Goal: Task Accomplishment & Management: Manage account settings

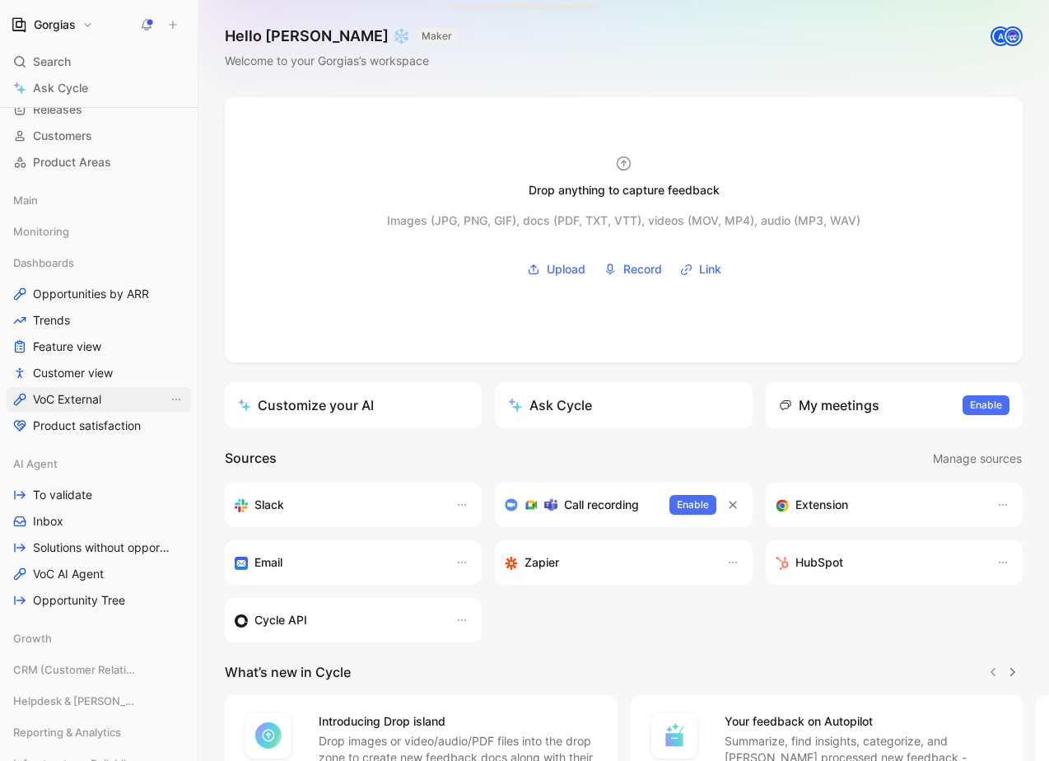
scroll to position [352, 0]
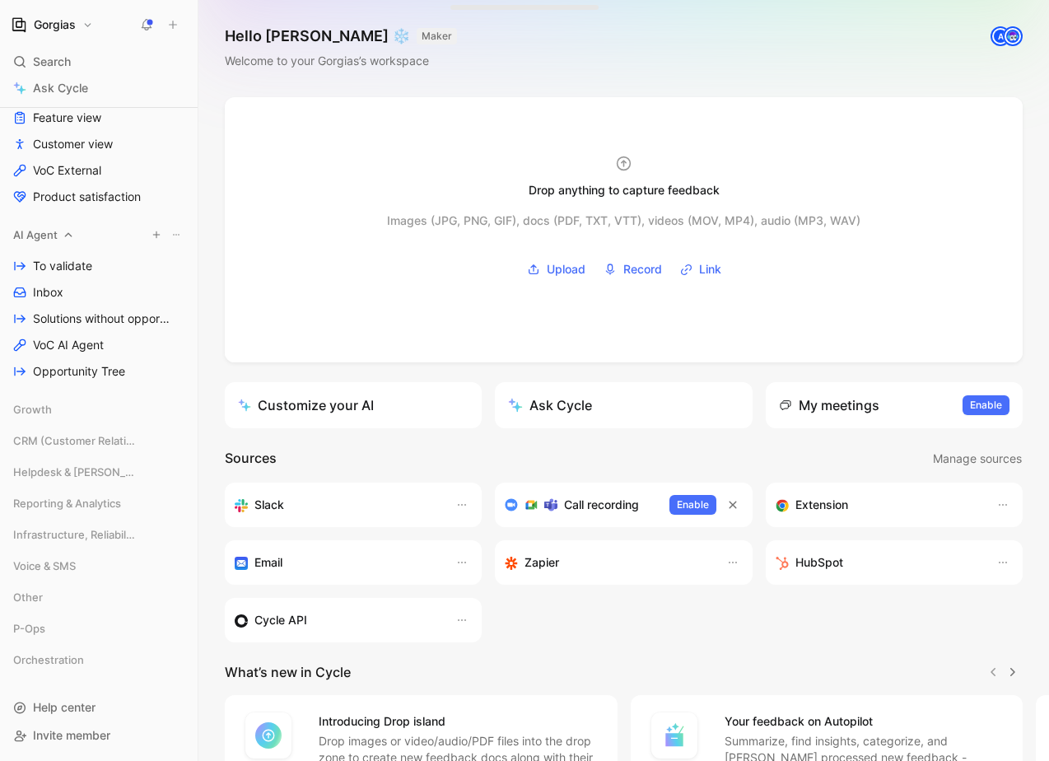
click at [40, 232] on span "AI Agent" at bounding box center [35, 235] width 44 height 16
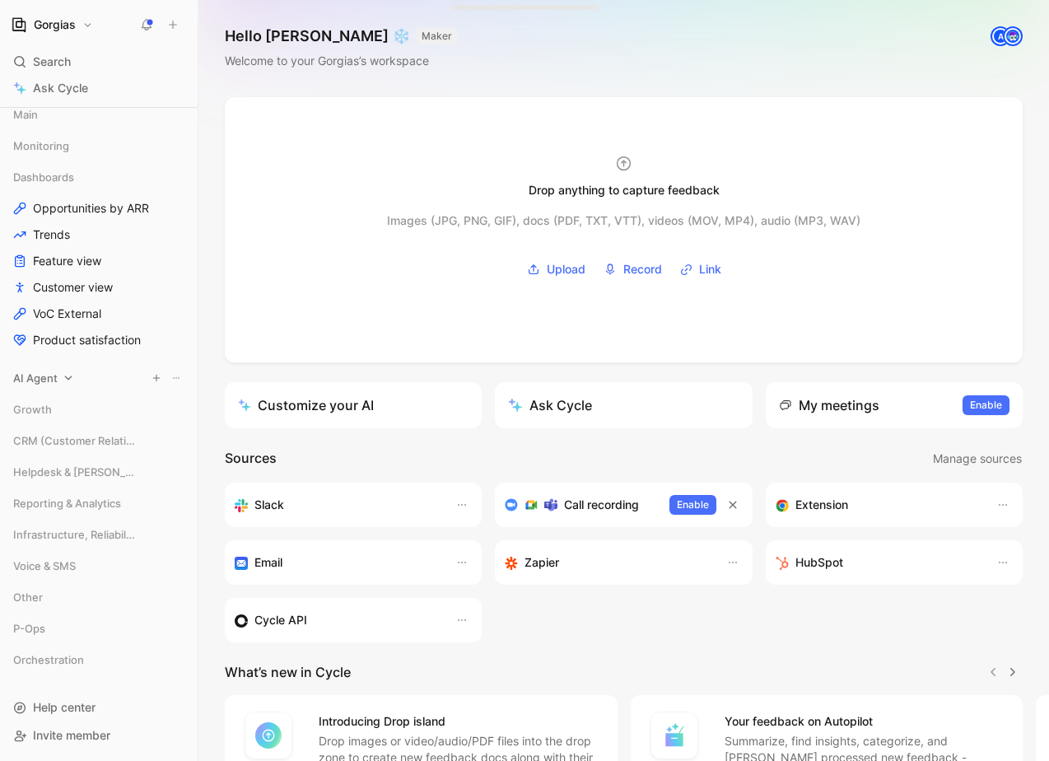
scroll to position [208, 0]
click at [37, 378] on span "AI Agent" at bounding box center [35, 378] width 44 height 16
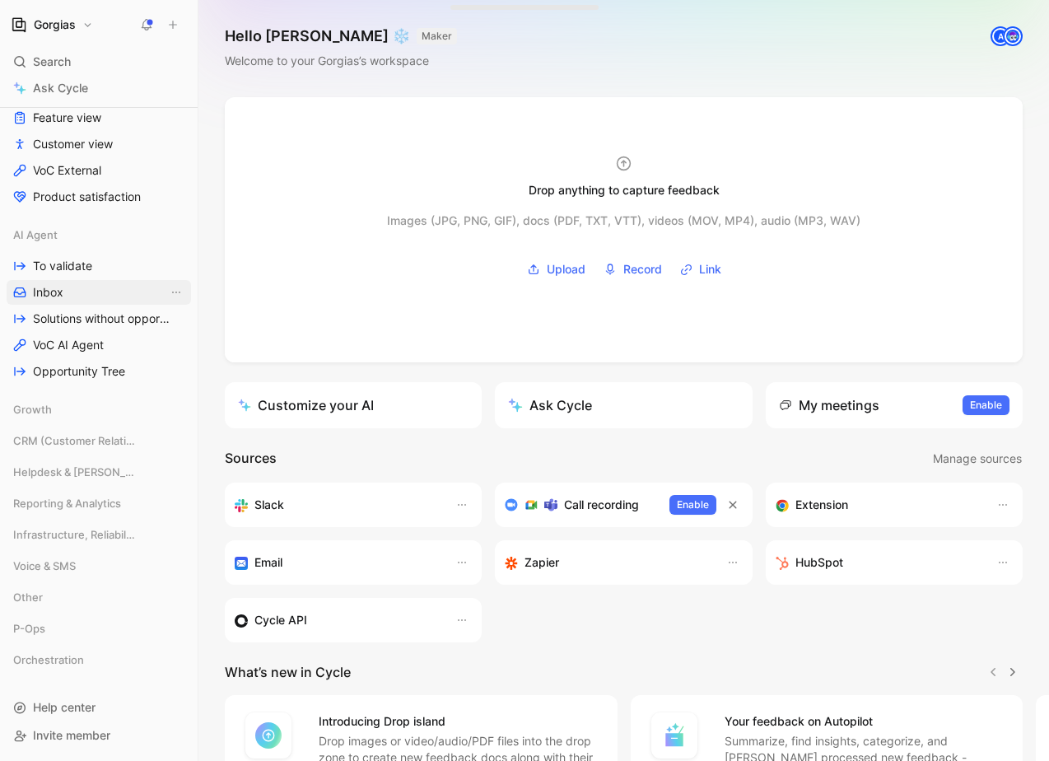
click at [92, 295] on link "Inbox" at bounding box center [99, 292] width 185 height 25
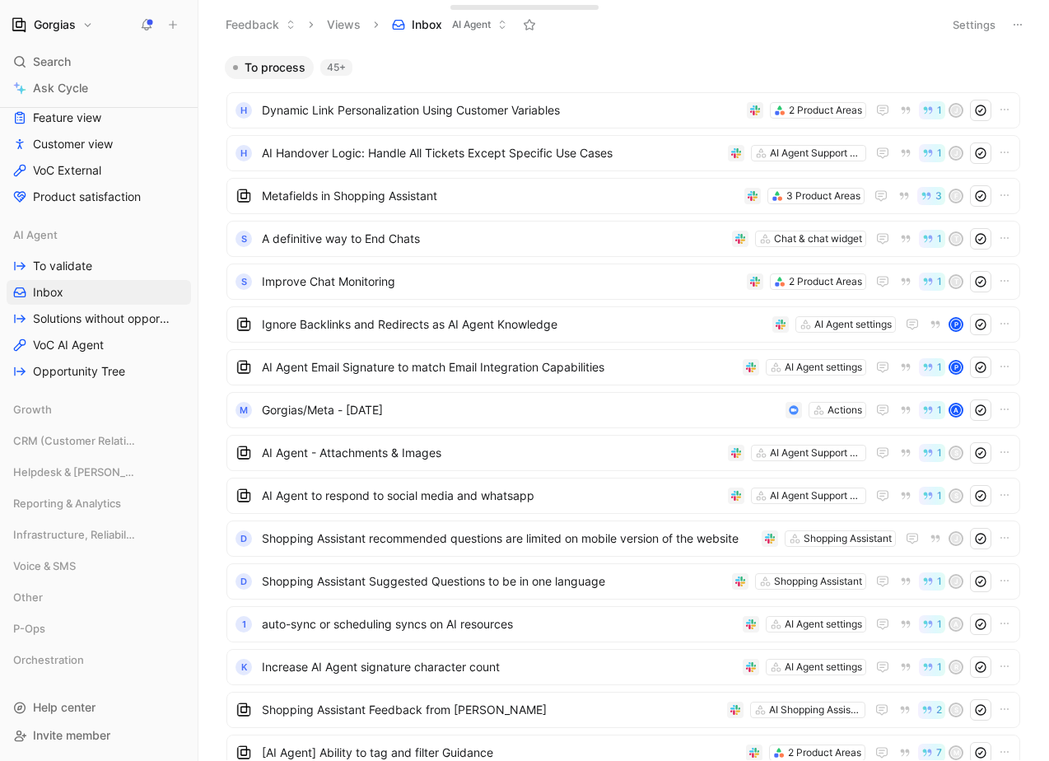
click at [65, 39] on div "Gorgias Search ⌘ K Ask Cycle Workspace Home G then H Feedback G then F Requests…" at bounding box center [99, 380] width 198 height 761
click at [71, 28] on h1 "Gorgias" at bounding box center [55, 24] width 42 height 15
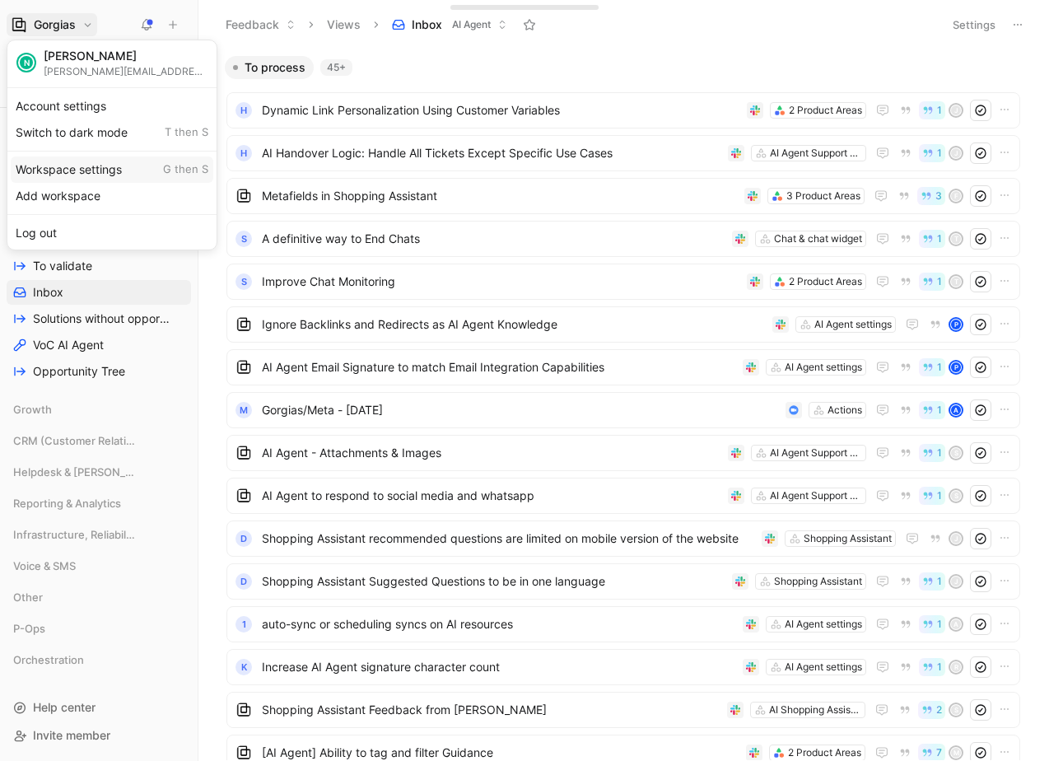
click at [82, 165] on div "Workspace settings G then S" at bounding box center [112, 170] width 203 height 26
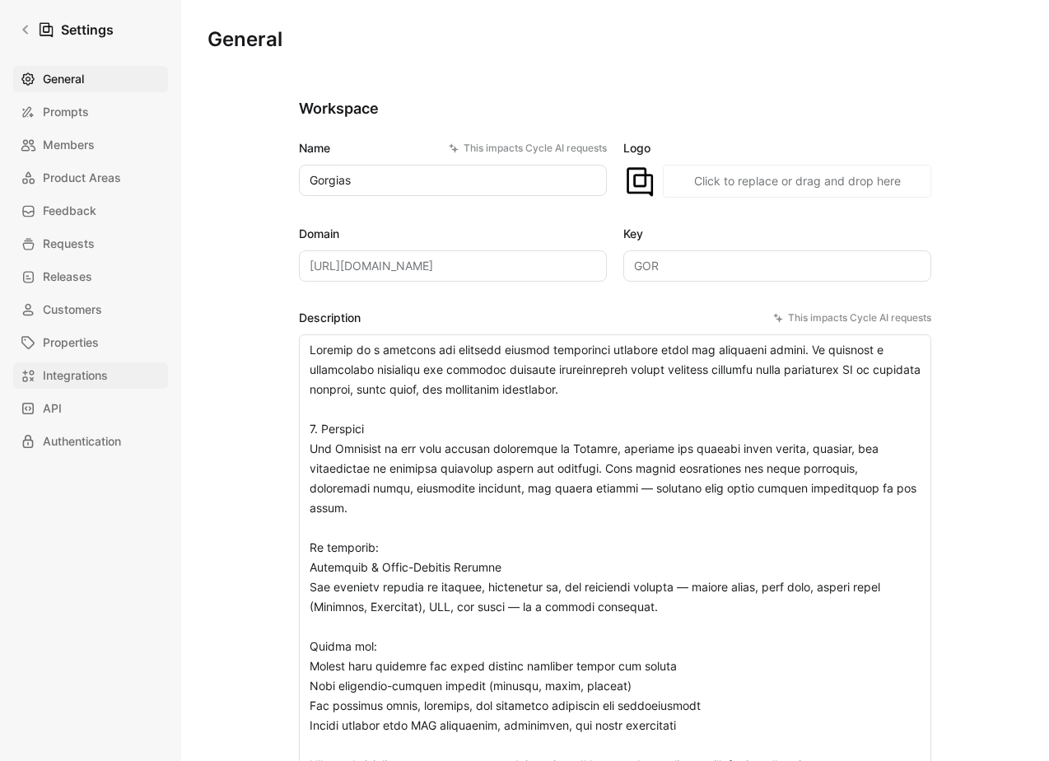
click at [69, 376] on span "Integrations" at bounding box center [75, 376] width 65 height 20
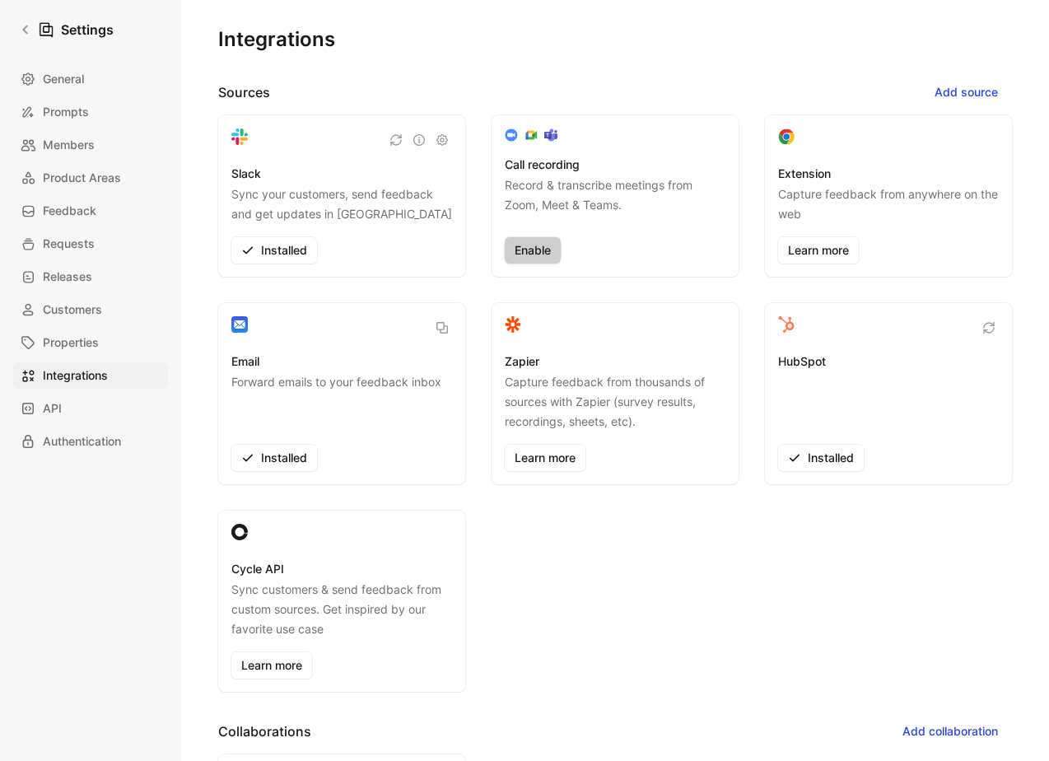
click at [535, 247] on span "Enable" at bounding box center [533, 251] width 36 height 20
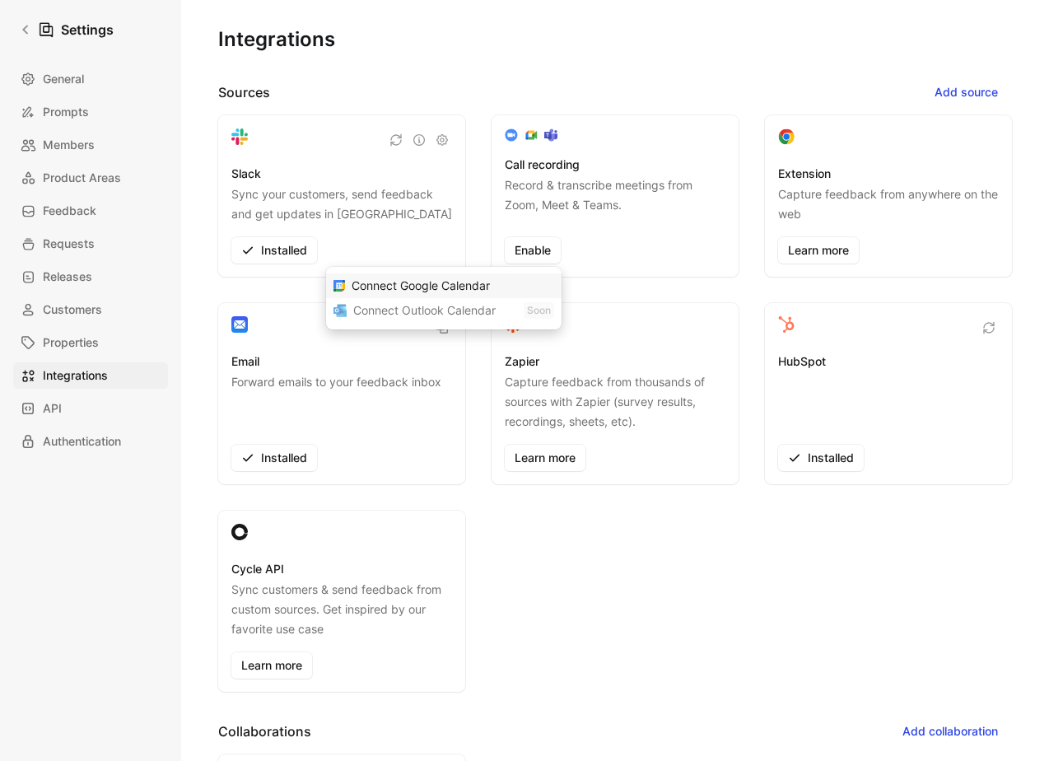
click at [450, 286] on span "Connect Google Calendar" at bounding box center [421, 285] width 138 height 14
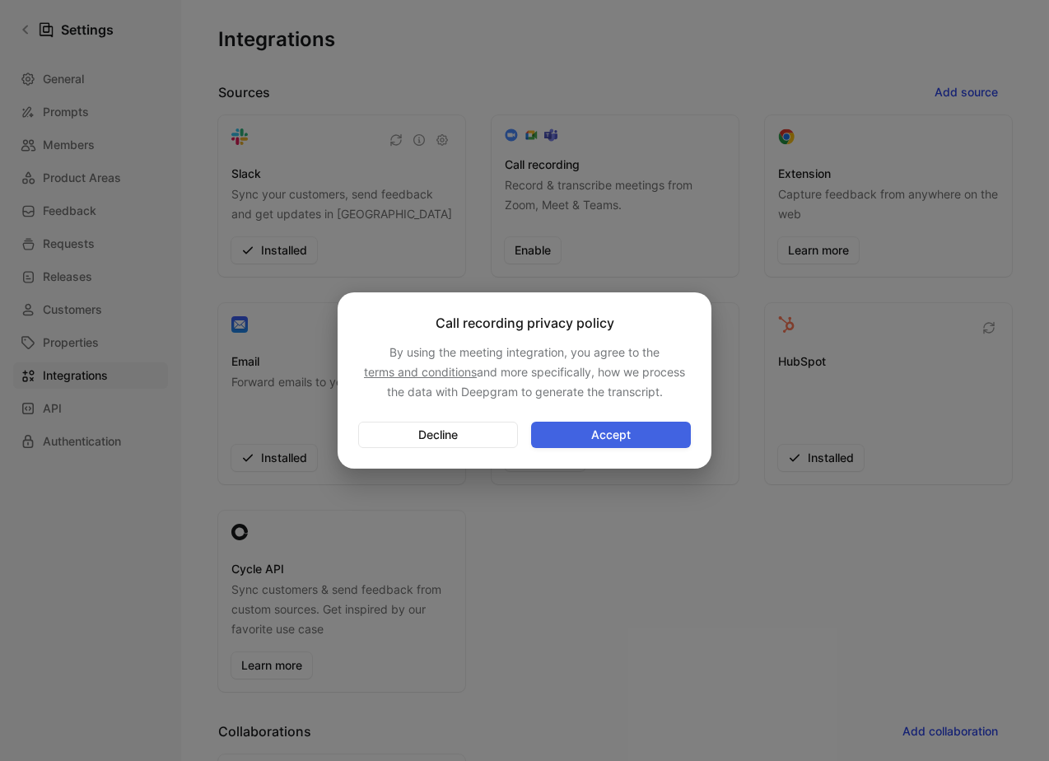
click at [612, 427] on span "Accept" at bounding box center [611, 435] width 132 height 20
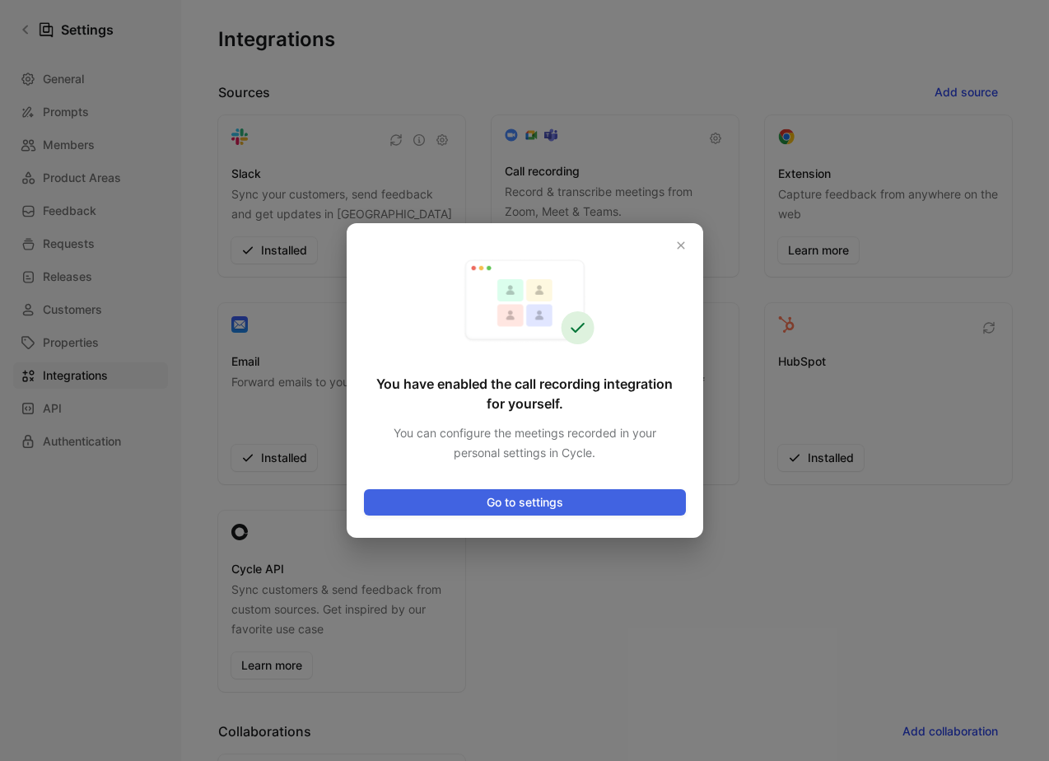
click at [508, 508] on span "Go to settings" at bounding box center [525, 503] width 294 height 20
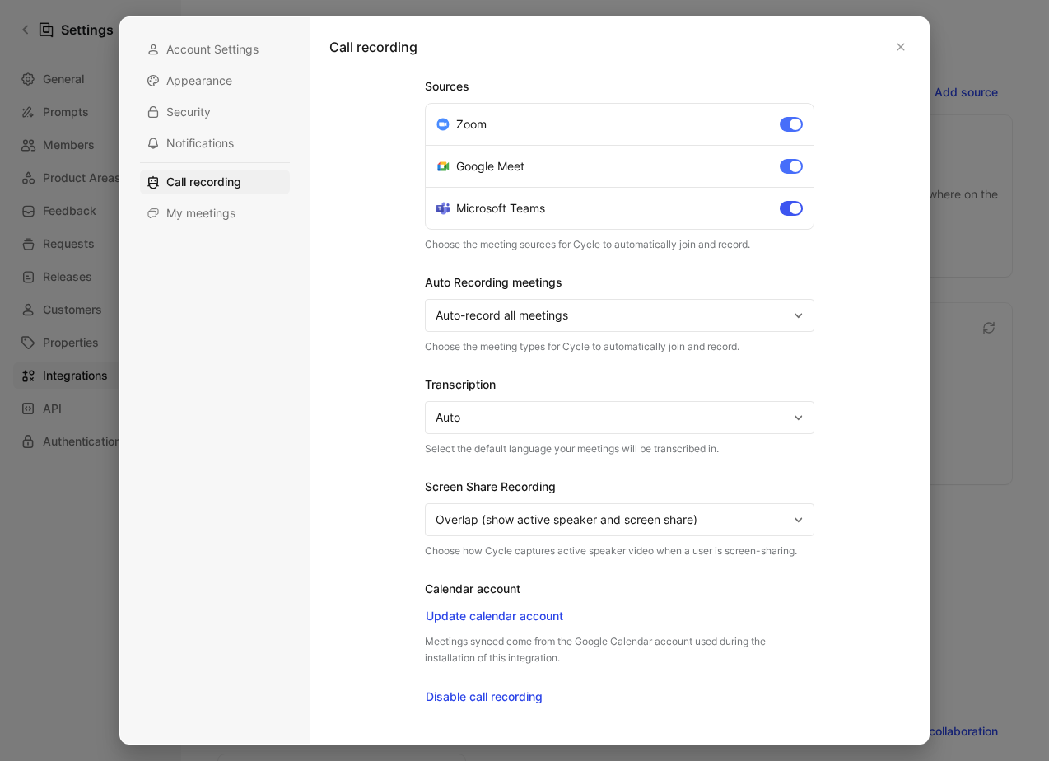
click at [792, 204] on div at bounding box center [796, 209] width 12 height 12
click at [0, 0] on input "Microsoft Teams" at bounding box center [0, 0] width 0 height 0
click at [795, 122] on div at bounding box center [796, 125] width 12 height 12
click at [0, 0] on input "Zoom" at bounding box center [0, 0] width 0 height 0
click at [783, 312] on span "Auto-record all meetings" at bounding box center [612, 316] width 353 height 20
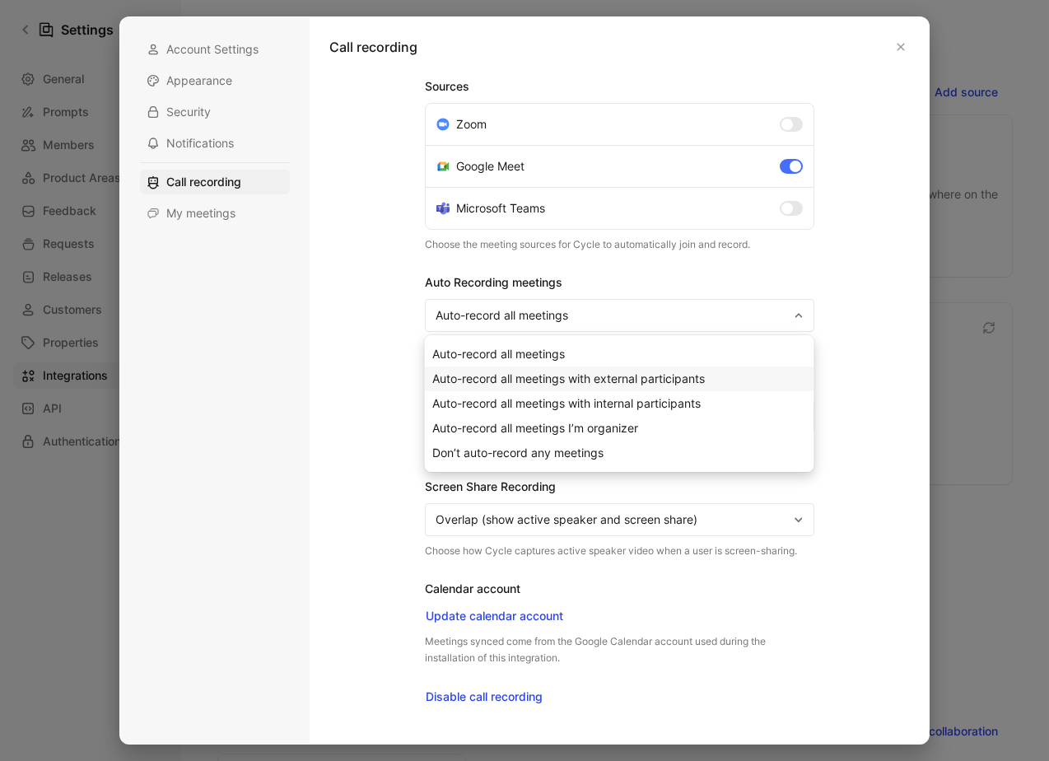
click at [746, 380] on div "Auto-record all meetings with external participants" at bounding box center [619, 379] width 375 height 20
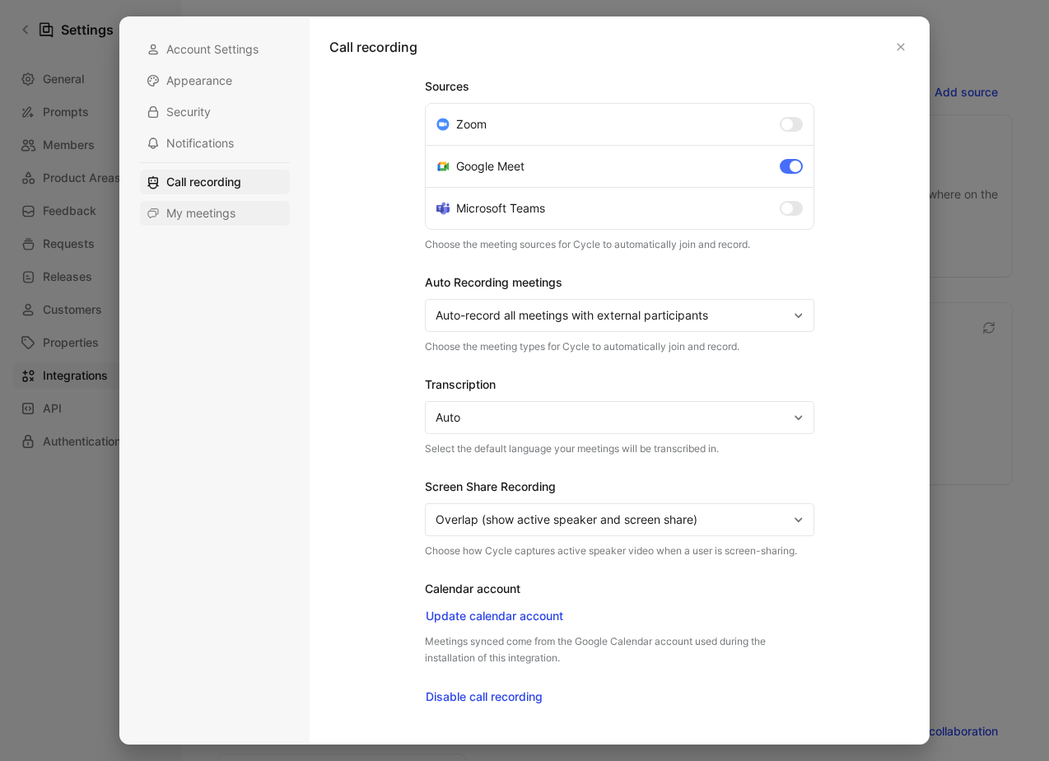
click at [218, 222] on div "My meetings" at bounding box center [215, 213] width 150 height 25
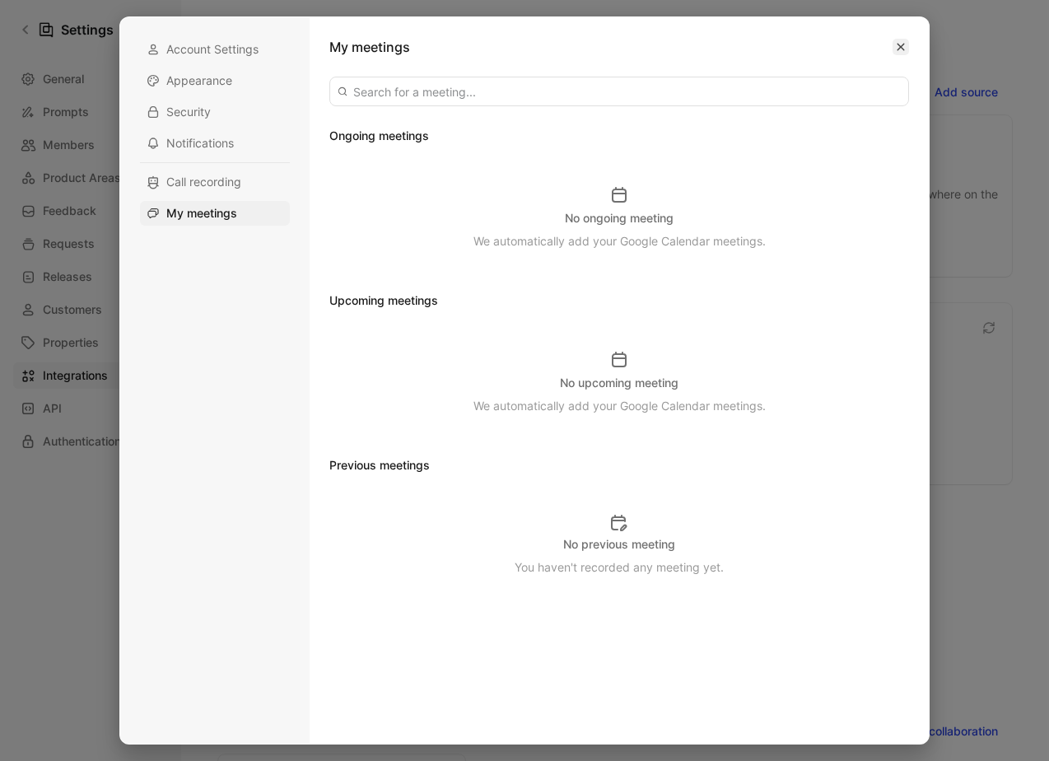
click at [900, 50] on icon "button" at bounding box center [901, 47] width 10 height 10
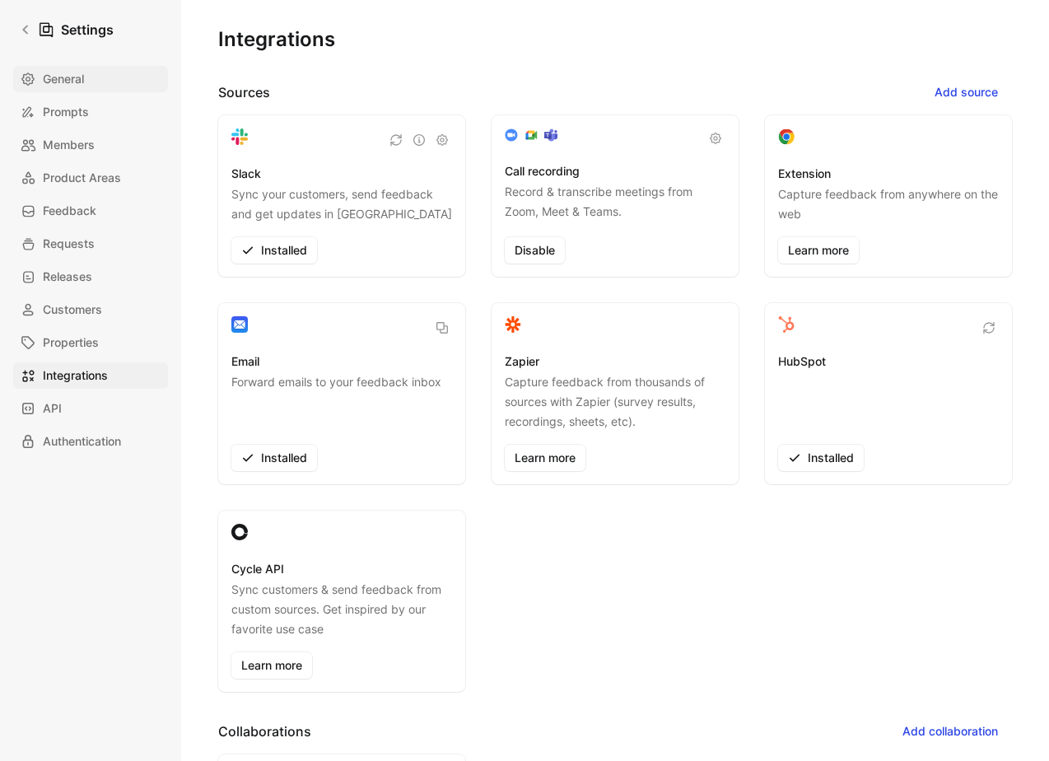
click at [79, 76] on span "General" at bounding box center [63, 79] width 41 height 20
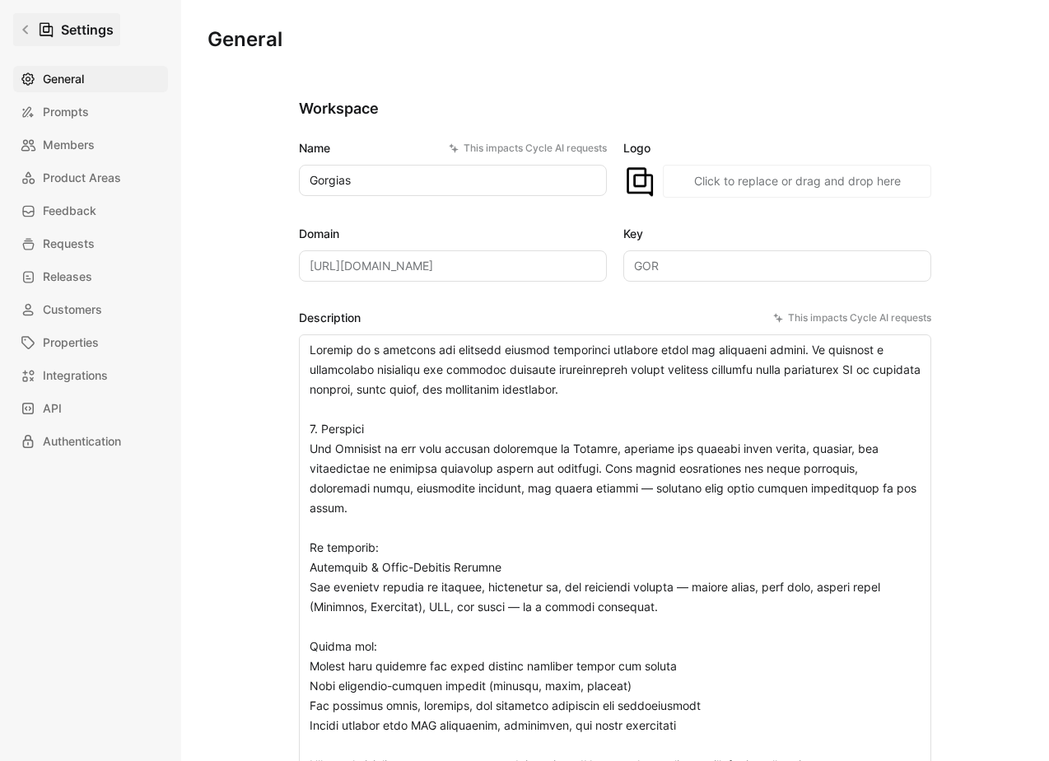
click at [21, 38] on link "Settings" at bounding box center [66, 29] width 107 height 33
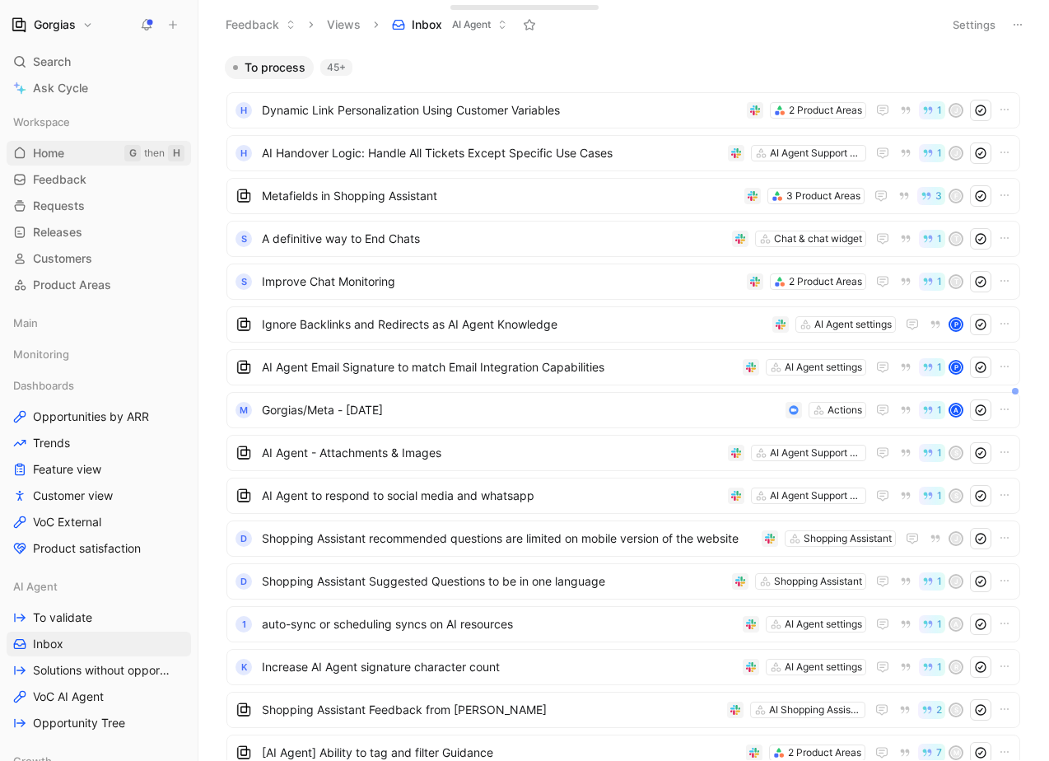
click at [74, 152] on link "Home G then H" at bounding box center [99, 153] width 185 height 25
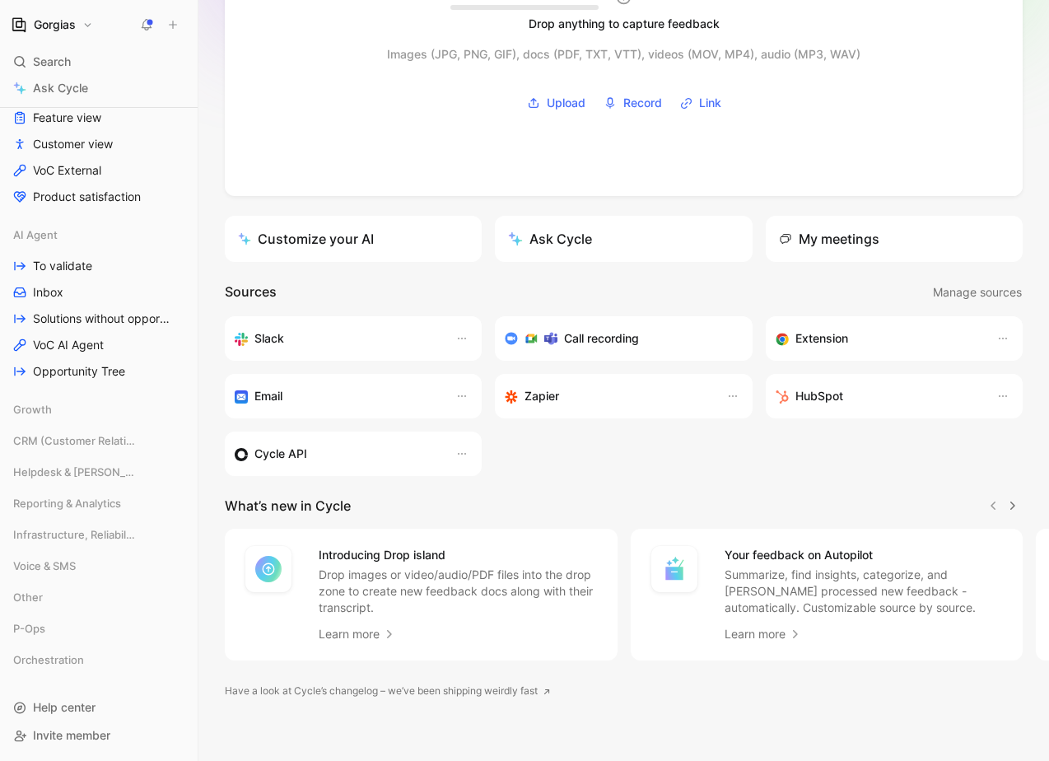
scroll to position [141, 0]
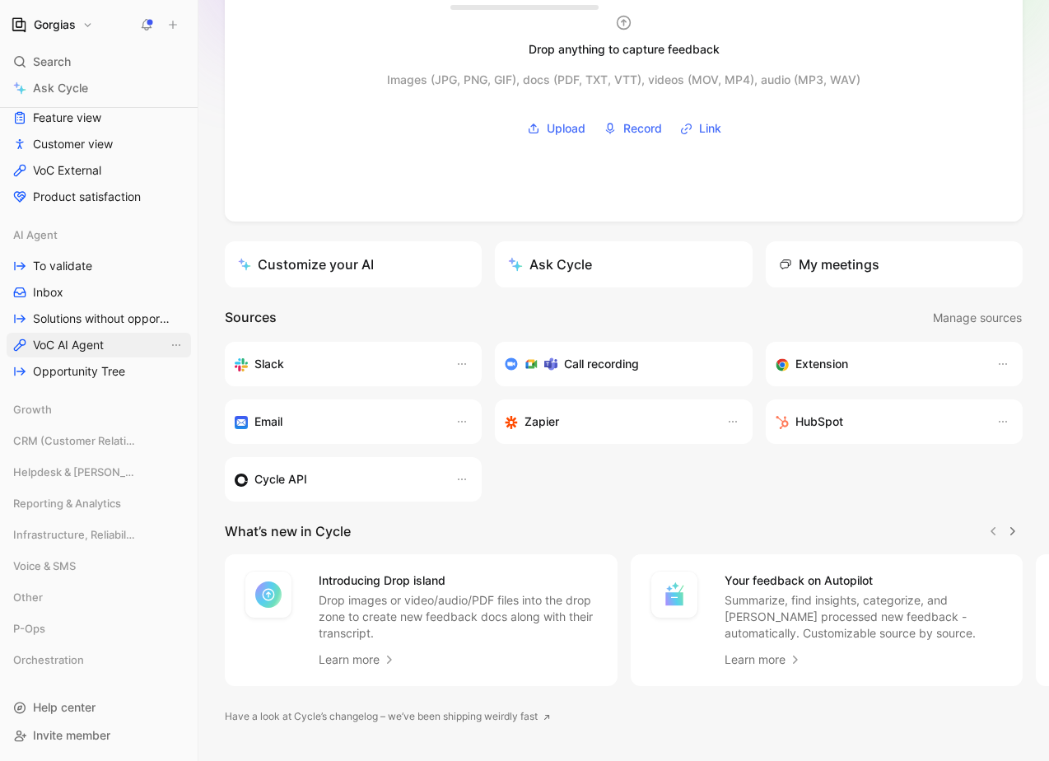
click at [82, 347] on span "VoC AI Agent" at bounding box center [68, 345] width 71 height 16
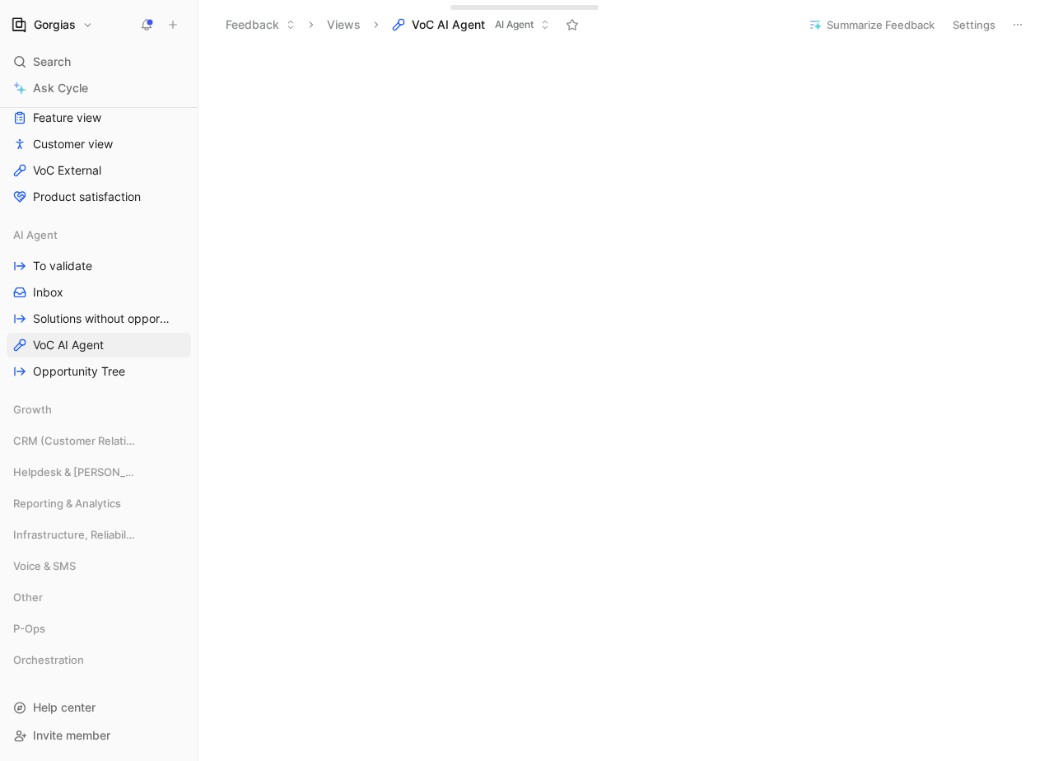
scroll to position [1188, 0]
click at [95, 375] on span "Opportunity Tree" at bounding box center [79, 371] width 92 height 16
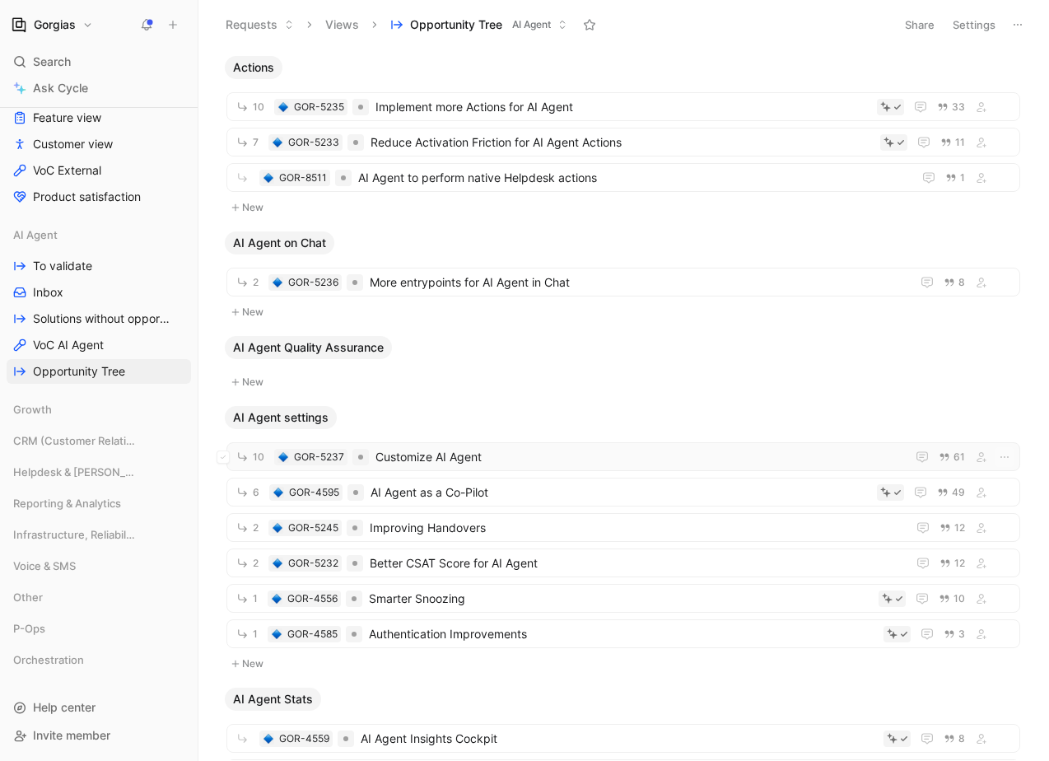
click at [607, 459] on span "Customize AI Agent" at bounding box center [638, 457] width 524 height 20
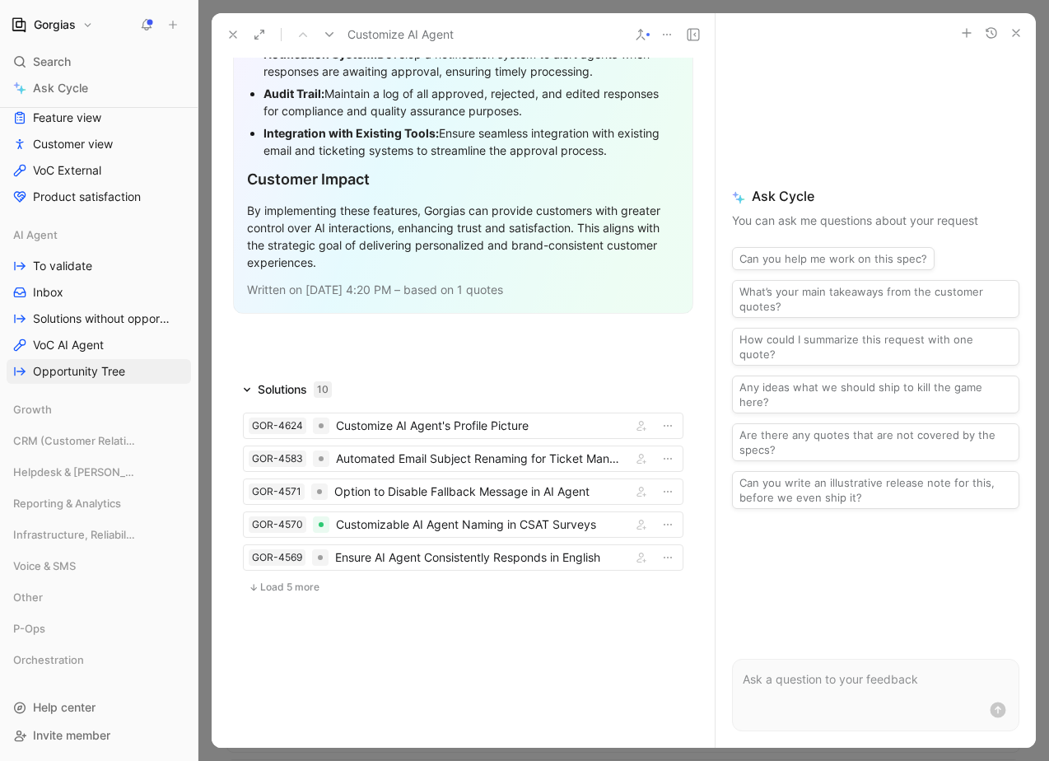
scroll to position [2026, 0]
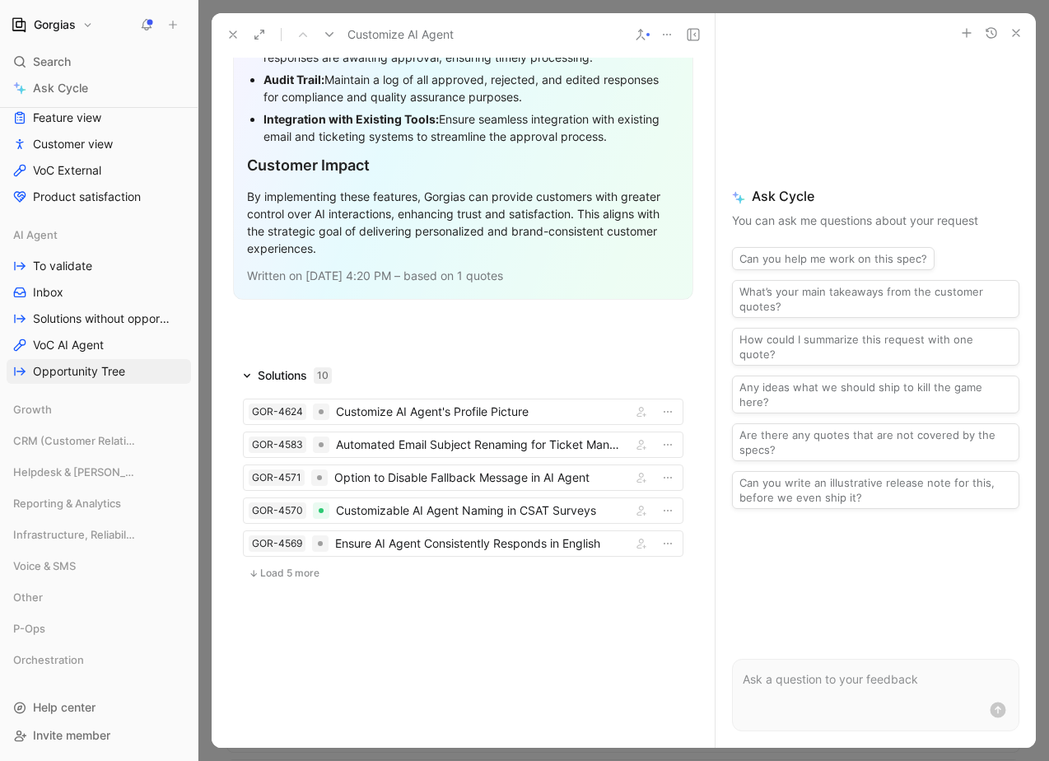
click at [1018, 32] on icon "button" at bounding box center [1016, 32] width 13 height 13
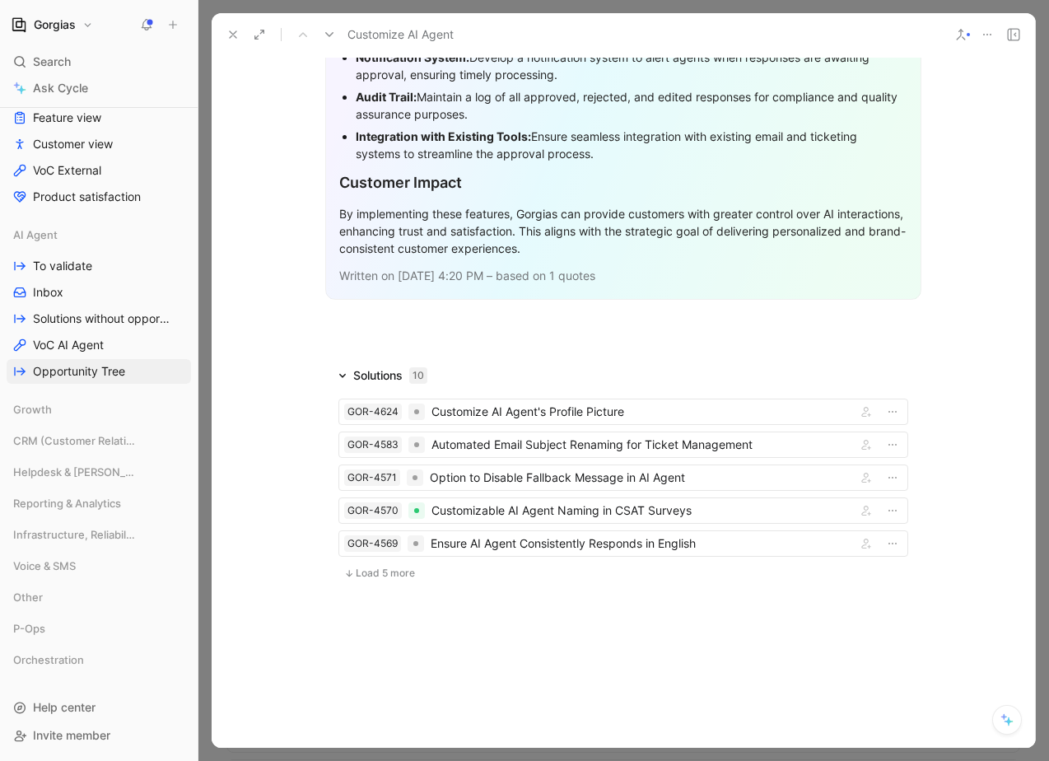
click at [632, 5] on div at bounding box center [624, 380] width 851 height 761
